Goal: Book appointment/travel/reservation

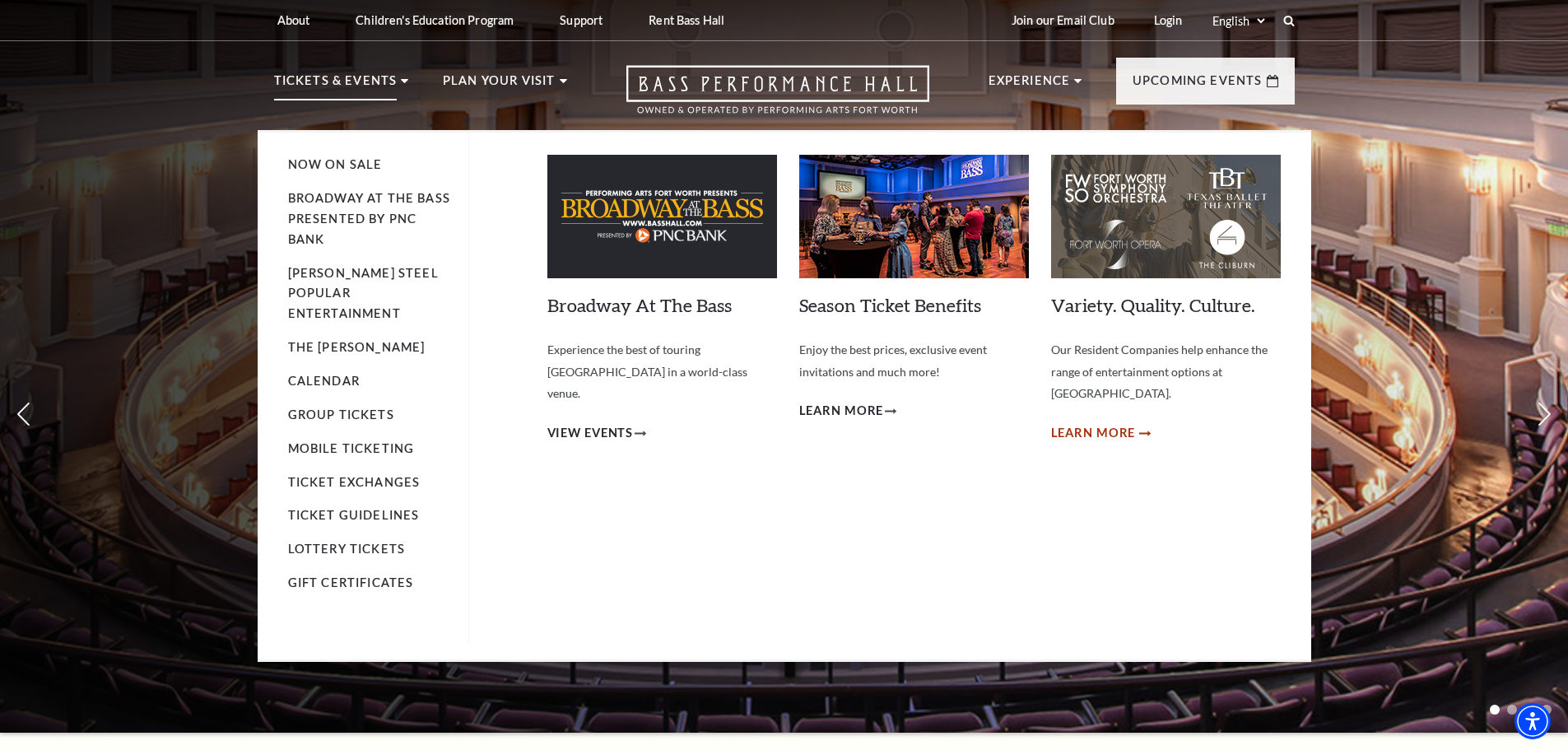
click at [1109, 423] on span "Learn More" at bounding box center [1094, 433] width 84 height 21
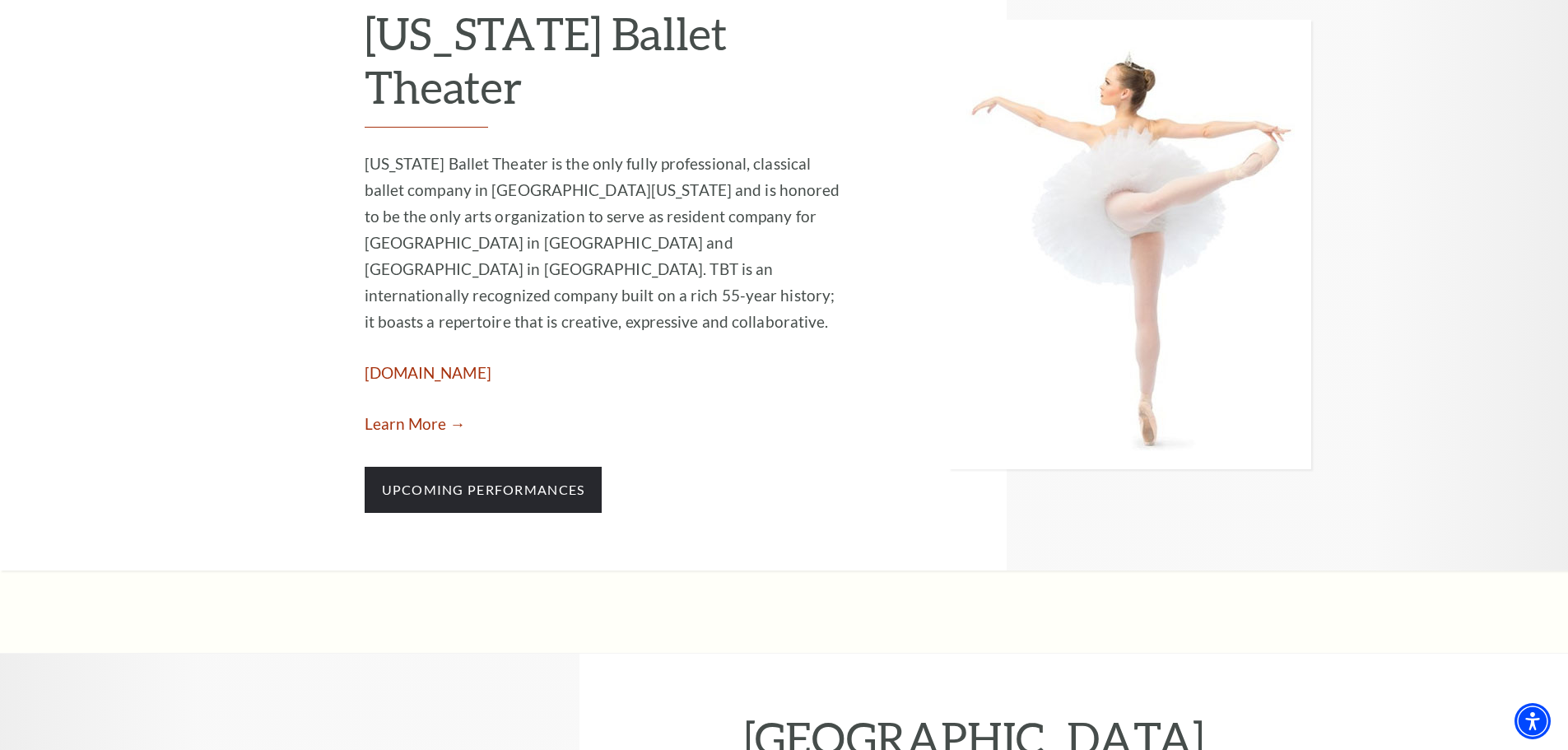
scroll to position [1893, 0]
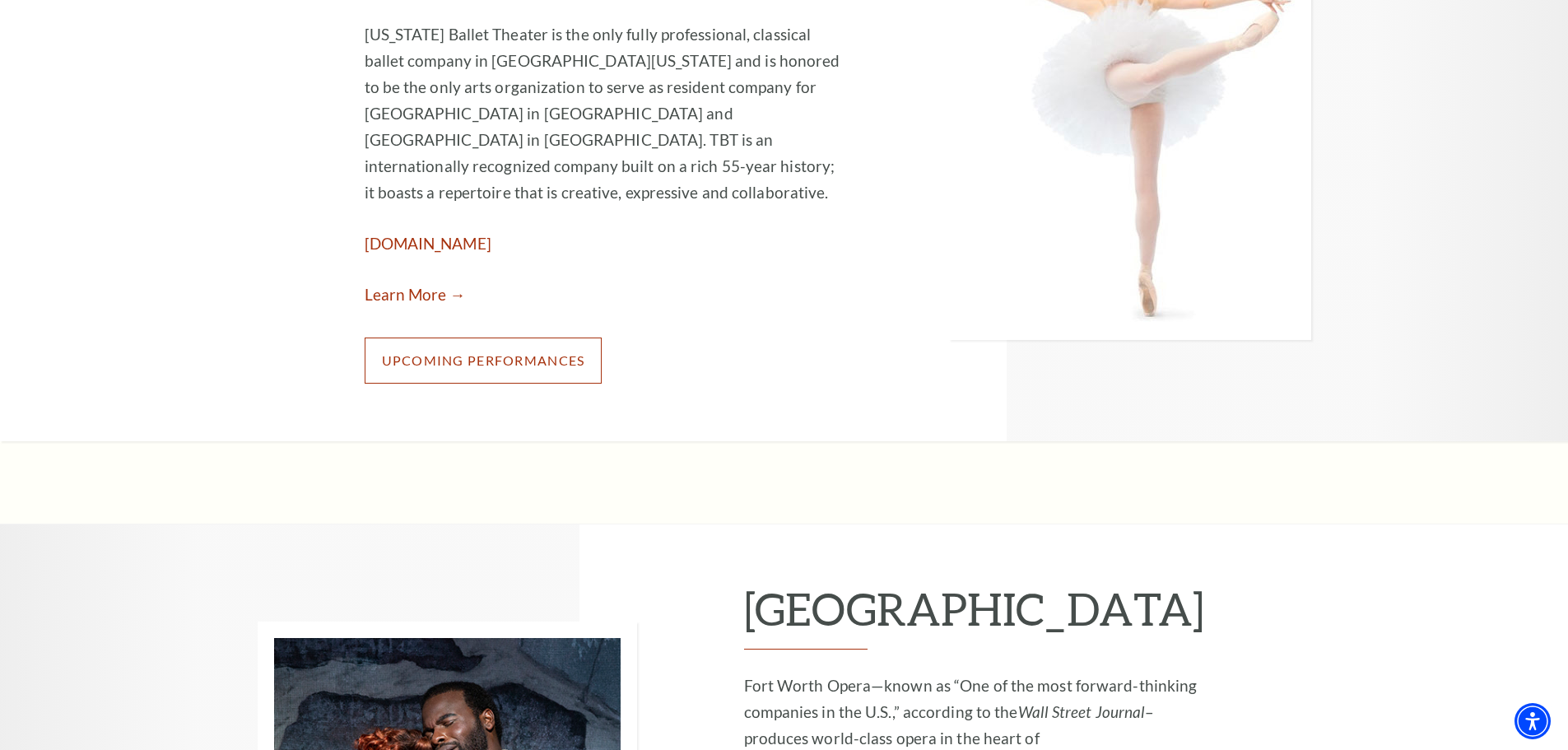
click at [502, 338] on link "Upcoming Performances" at bounding box center [483, 360] width 238 height 46
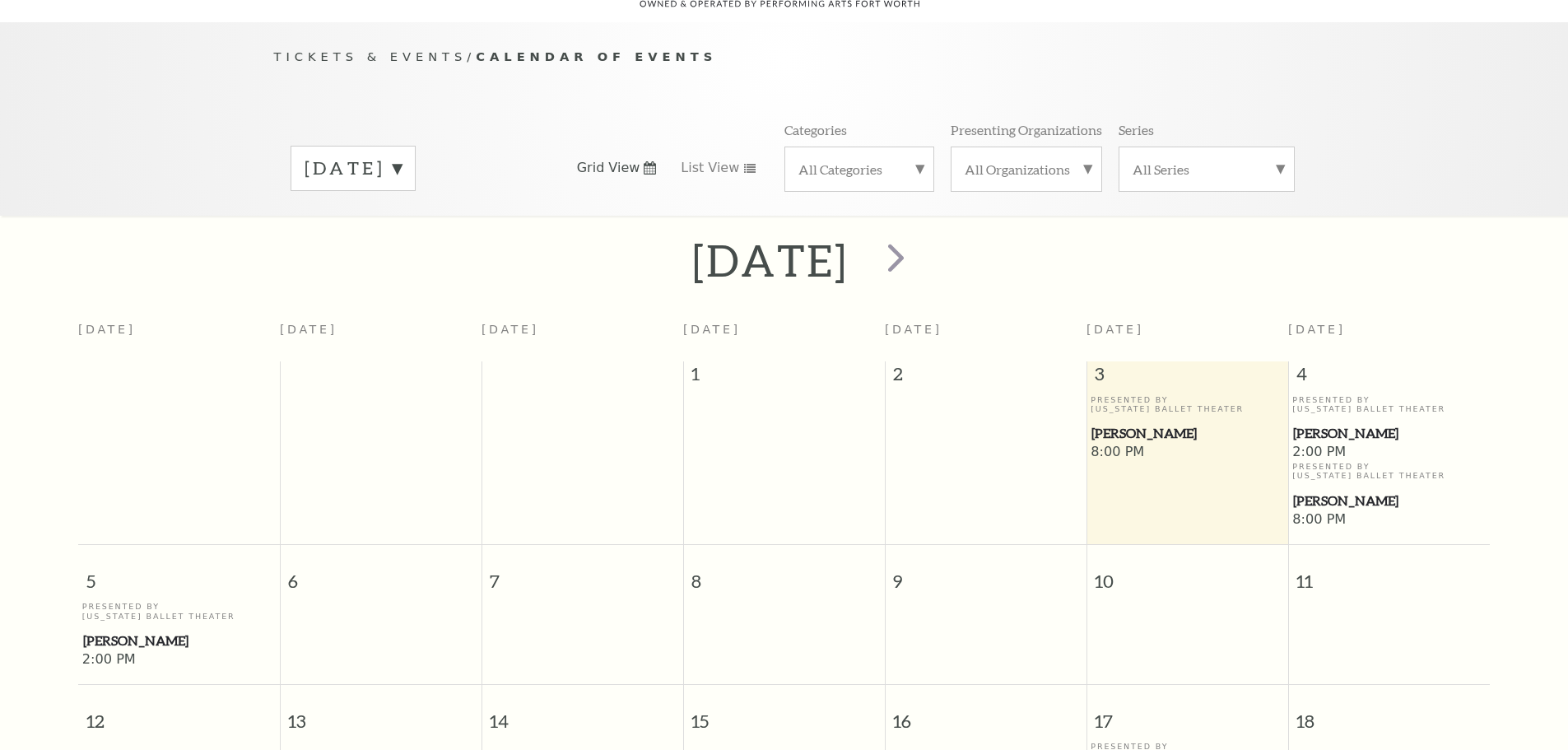
scroll to position [145, 0]
click at [1323, 442] on span "2:00 PM" at bounding box center [1388, 451] width 193 height 18
click at [1326, 402] on div "Presented By [US_STATE] Ballet Theater [PERSON_NAME] Pan" at bounding box center [1388, 417] width 193 height 48
